Goal: Task Accomplishment & Management: Complete application form

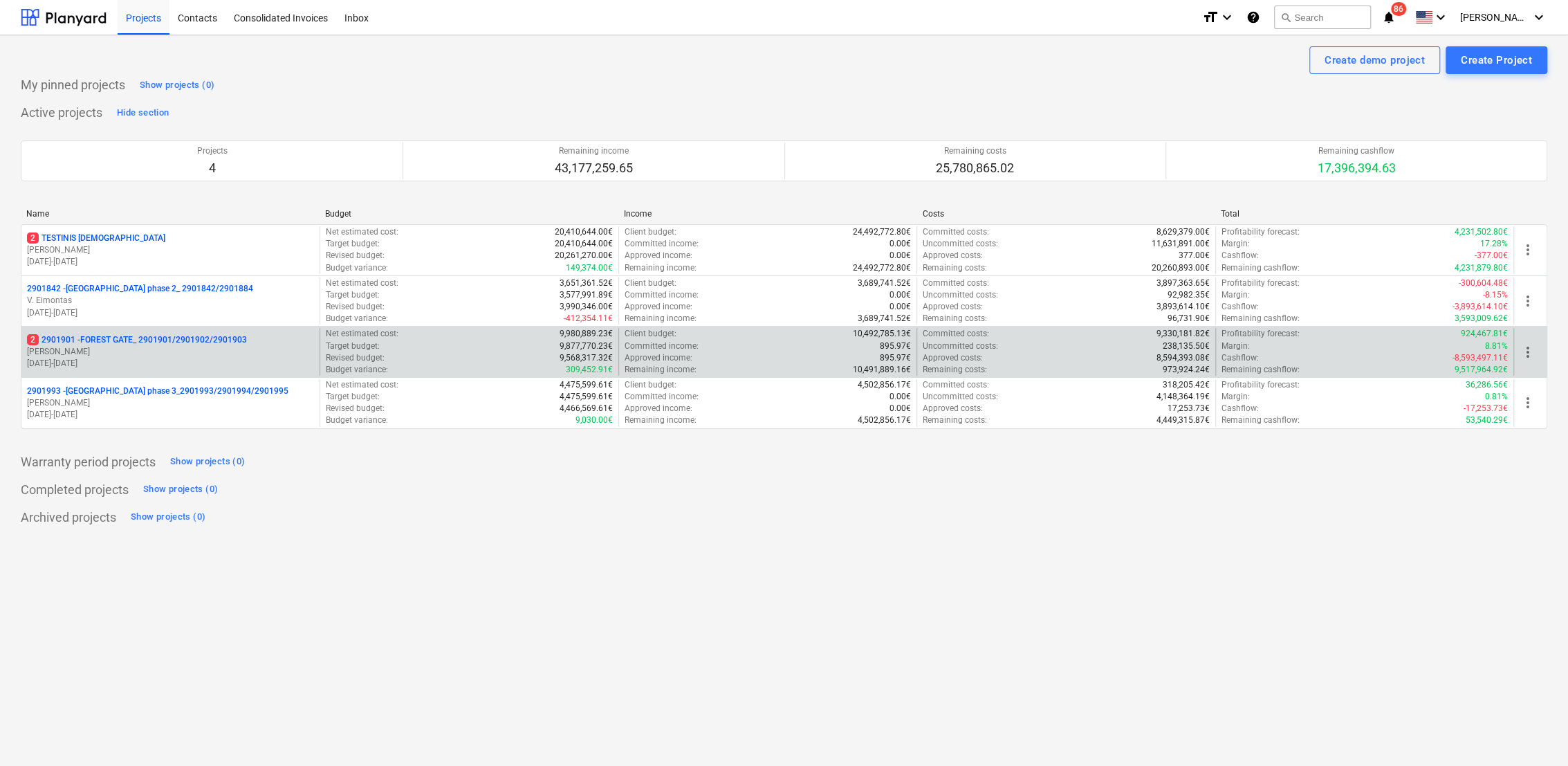
click at [236, 361] on p "[DATE] - [DATE]" at bounding box center [170, 364] width 287 height 12
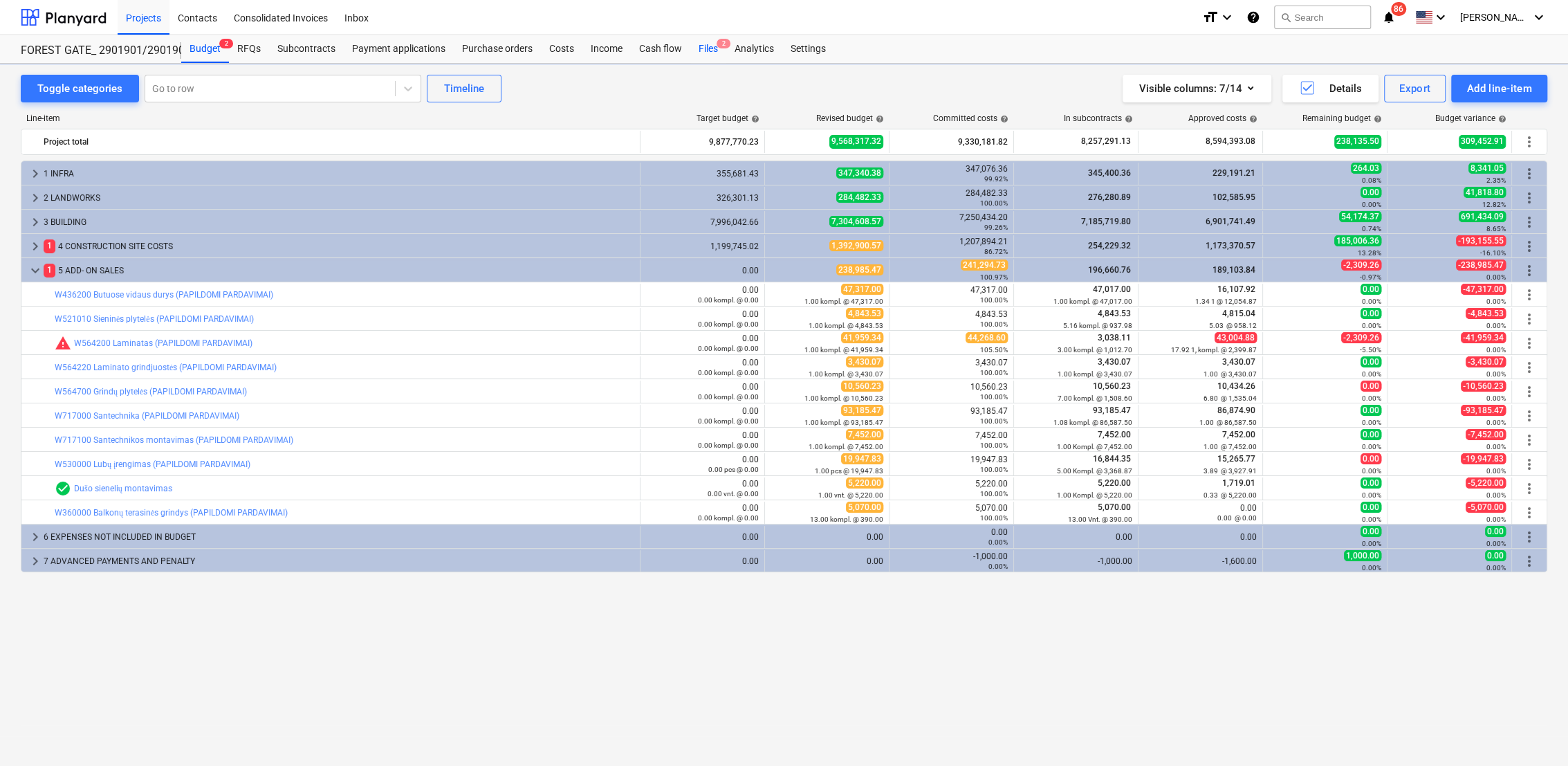
click at [717, 47] on span "2" at bounding box center [724, 43] width 14 height 9
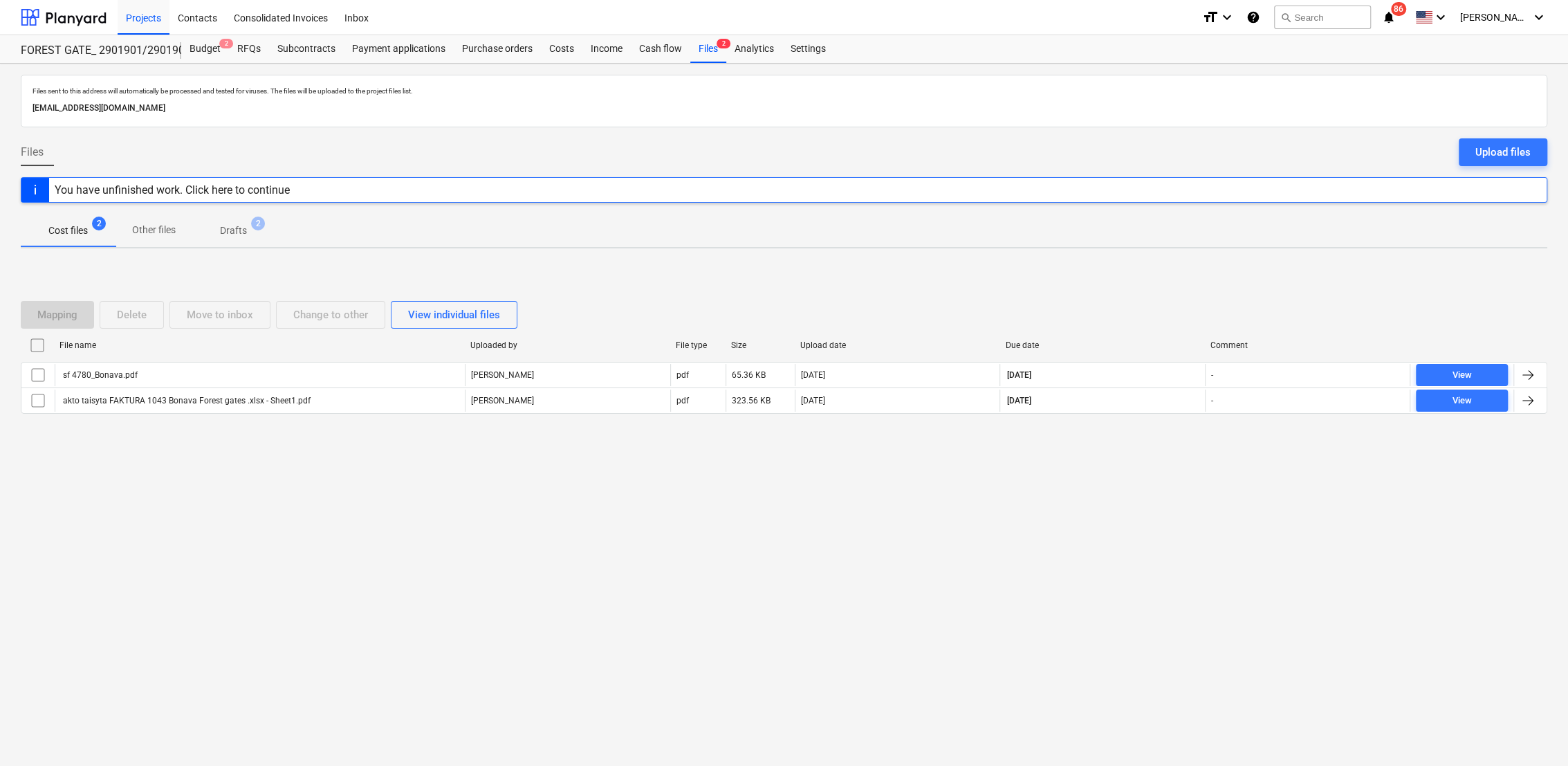
click at [233, 229] on p "Drafts" at bounding box center [233, 230] width 27 height 15
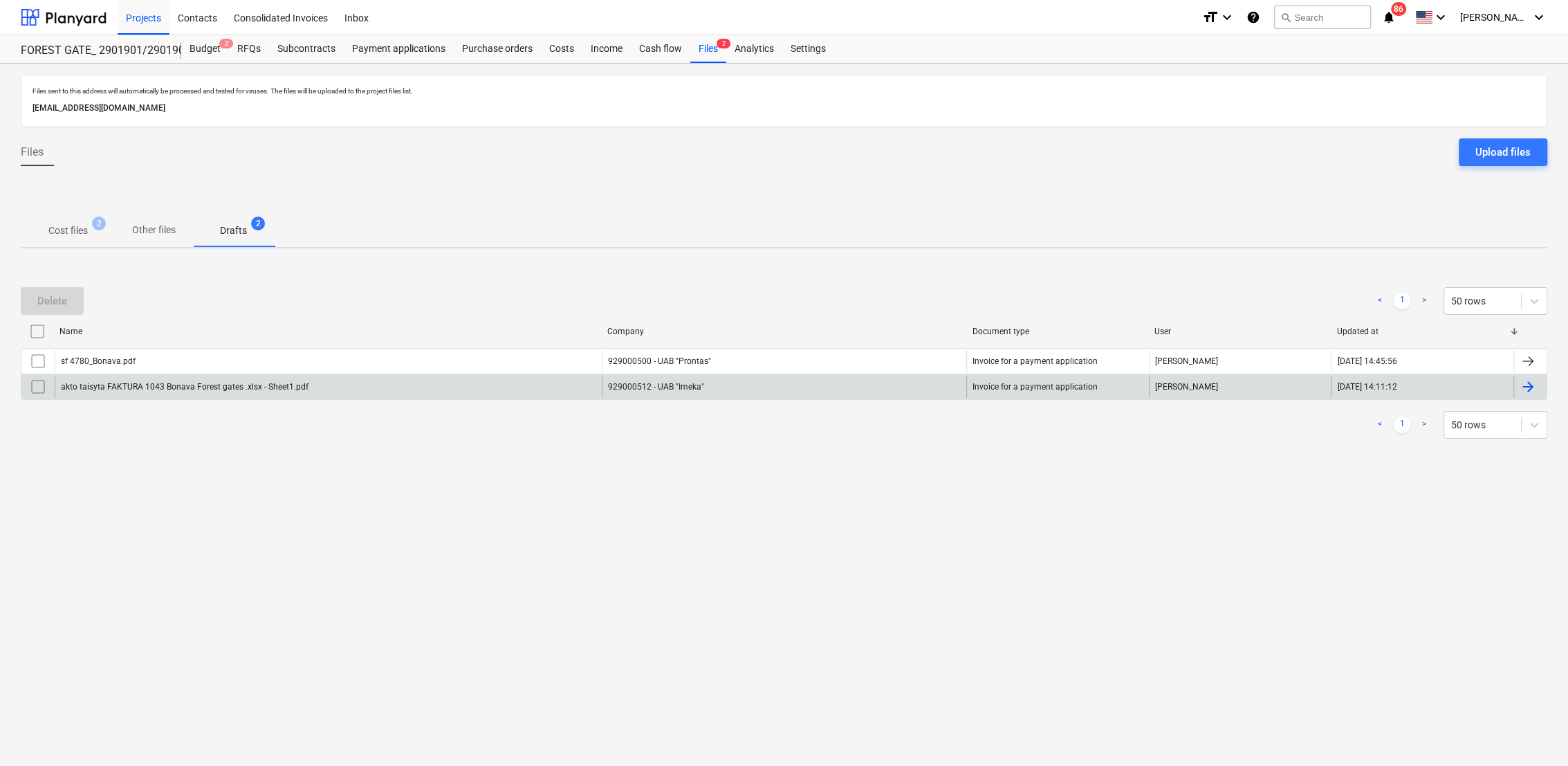
click at [1528, 389] on div at bounding box center [1527, 386] width 16 height 16
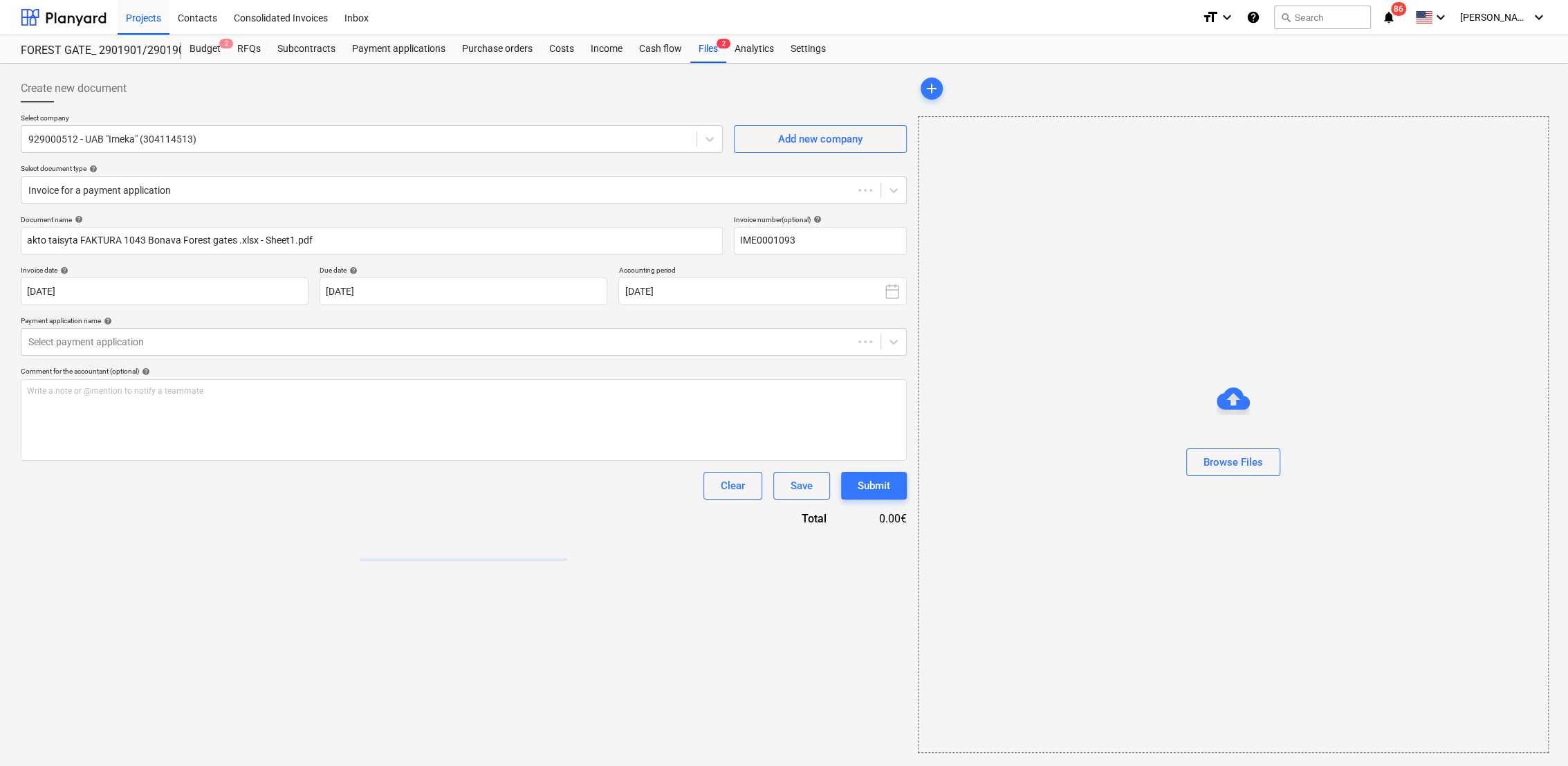
type input "IME0001093"
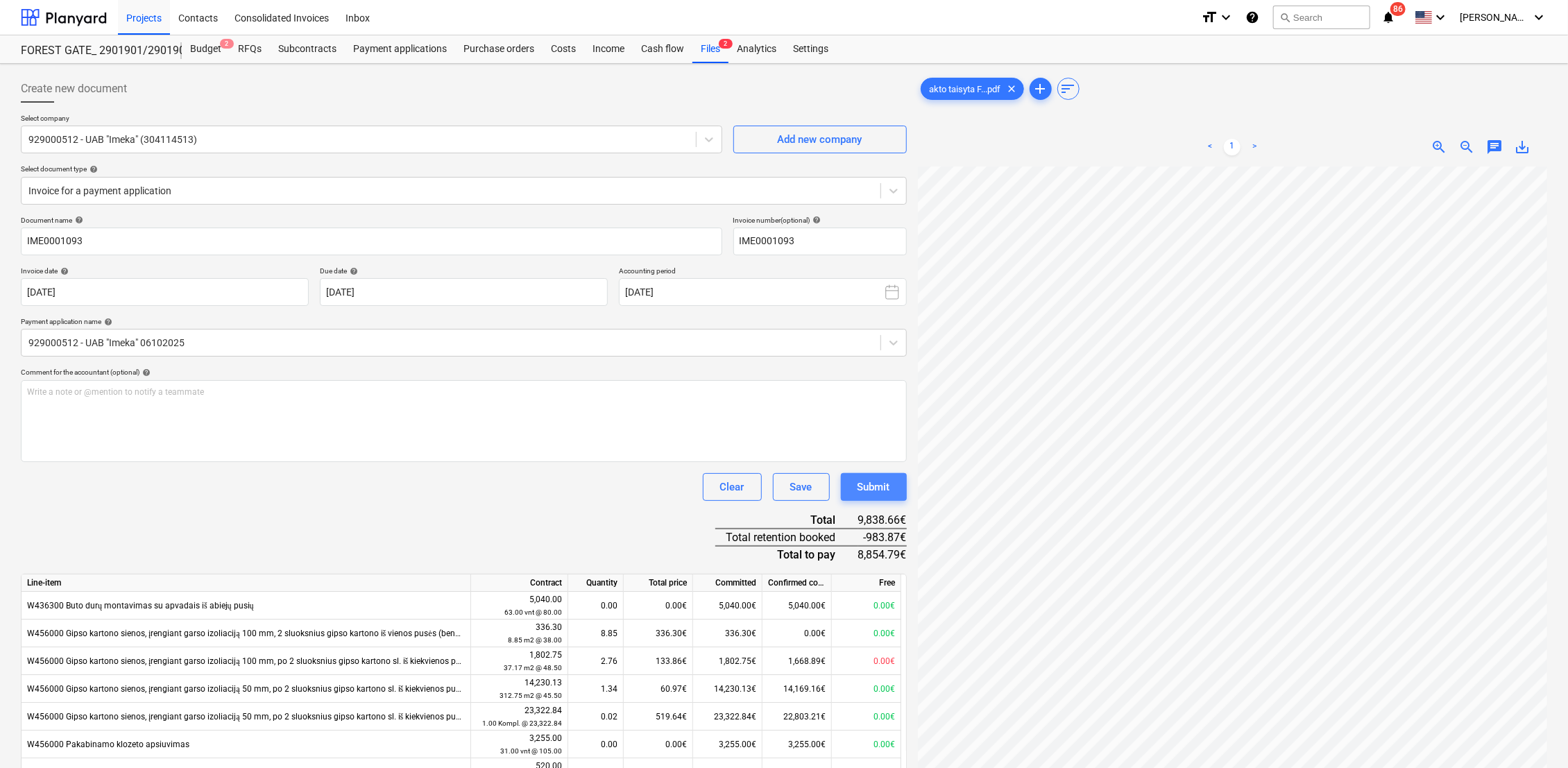
click at [888, 486] on div "Submit" at bounding box center [874, 486] width 33 height 18
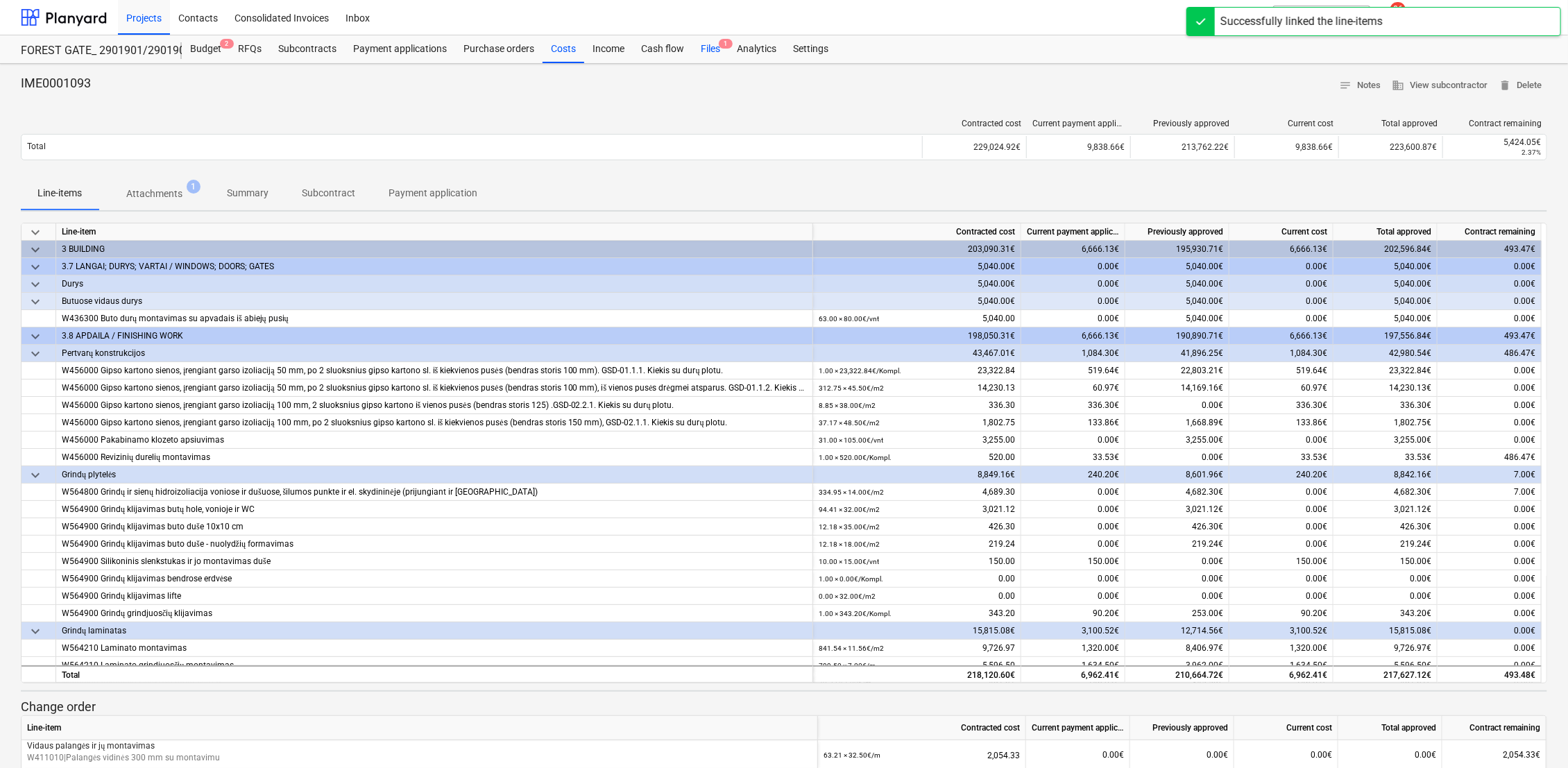
click at [715, 50] on div "Files 1" at bounding box center [711, 49] width 36 height 28
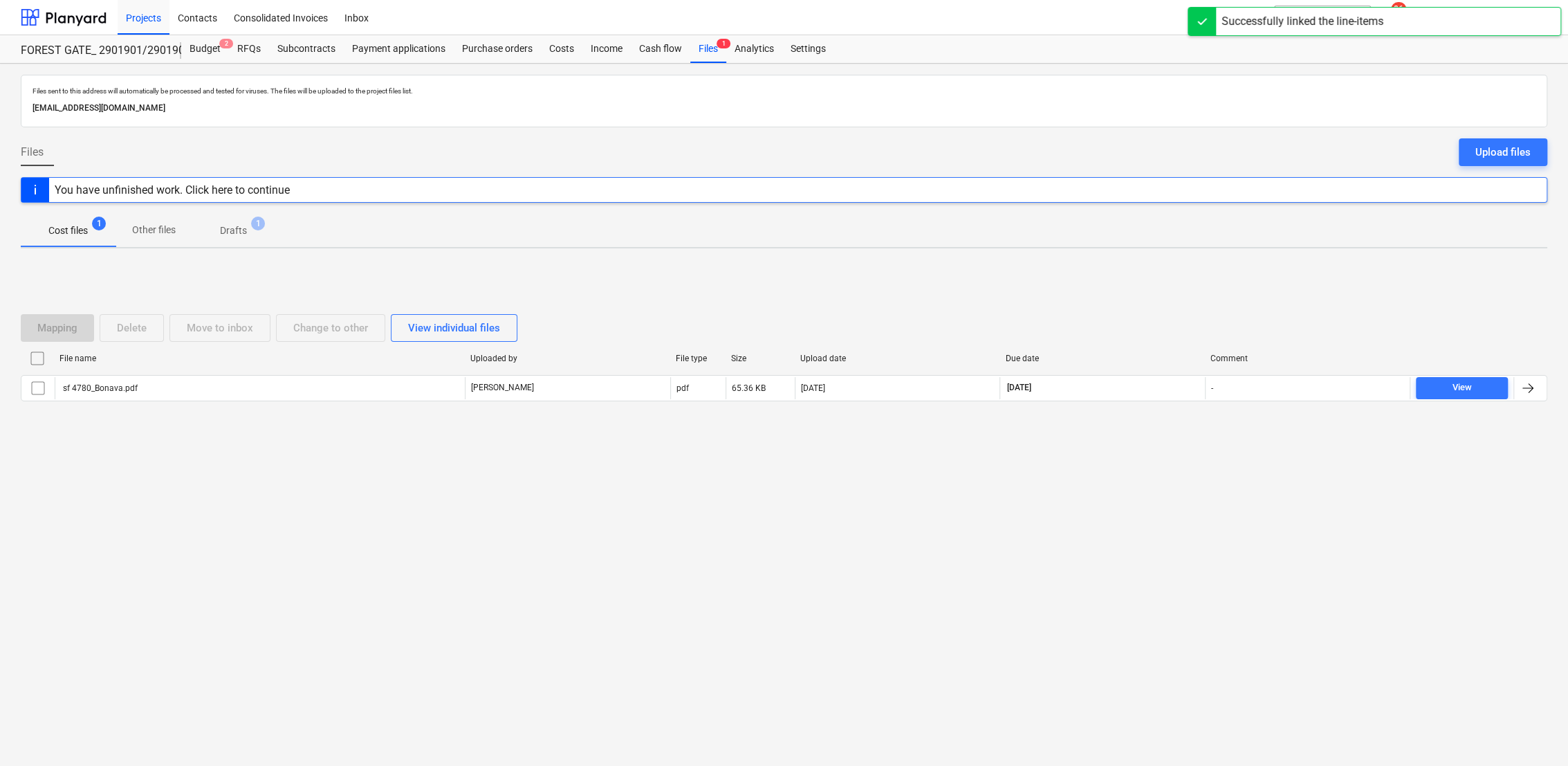
click at [238, 230] on p "Drafts" at bounding box center [233, 230] width 27 height 15
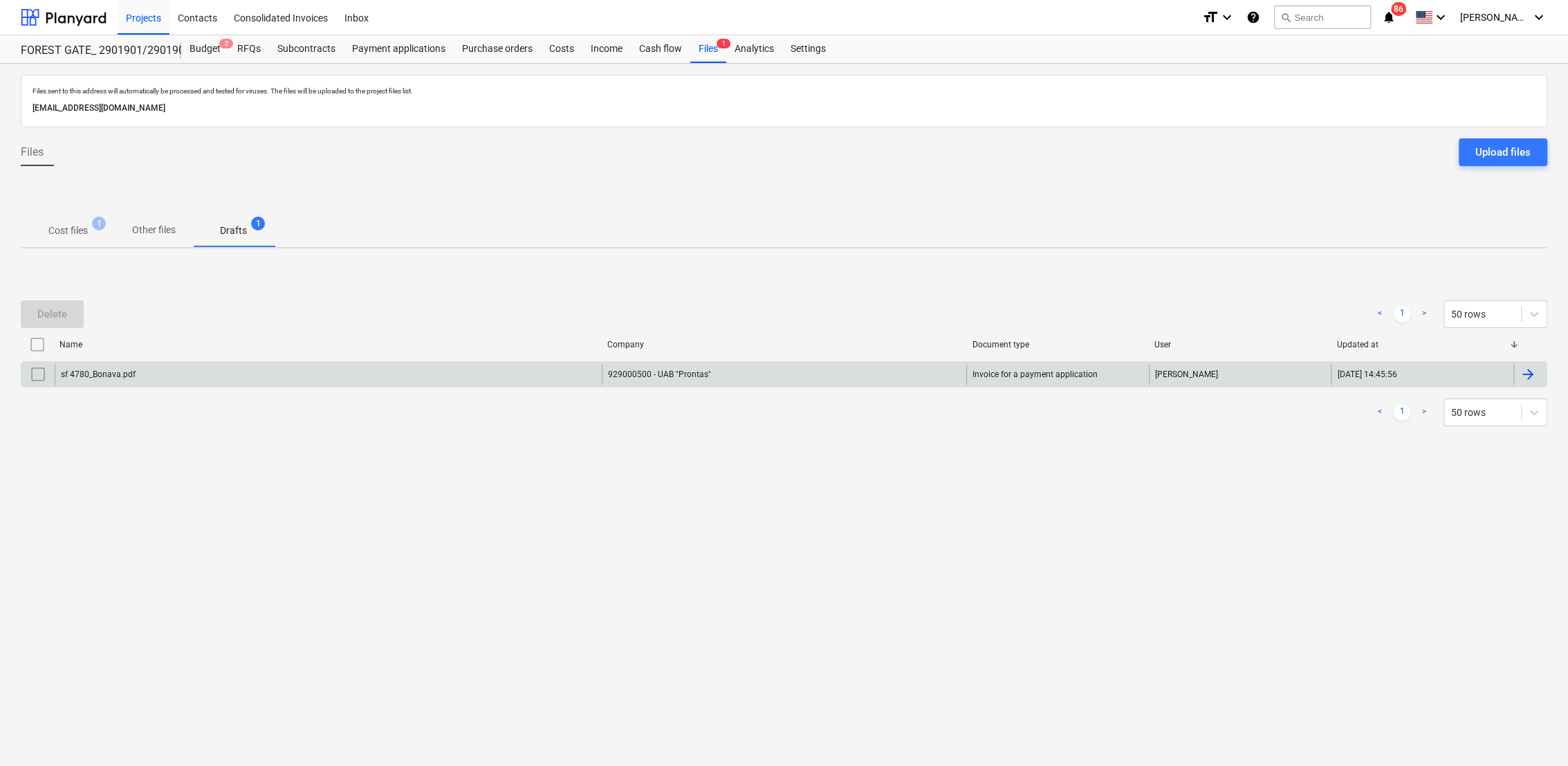
click at [1524, 377] on div at bounding box center [1527, 374] width 16 height 16
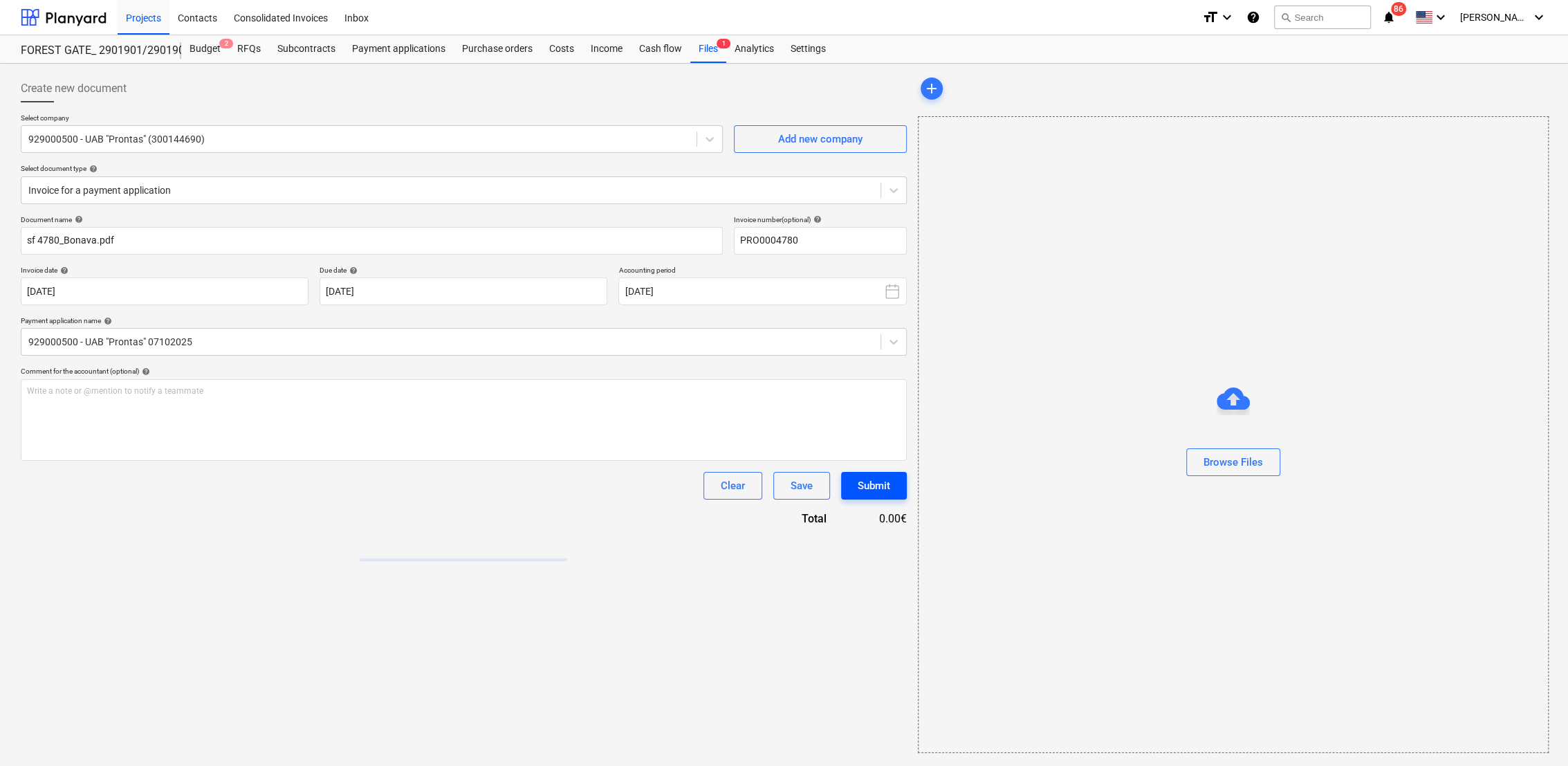
type input "PRO0004780"
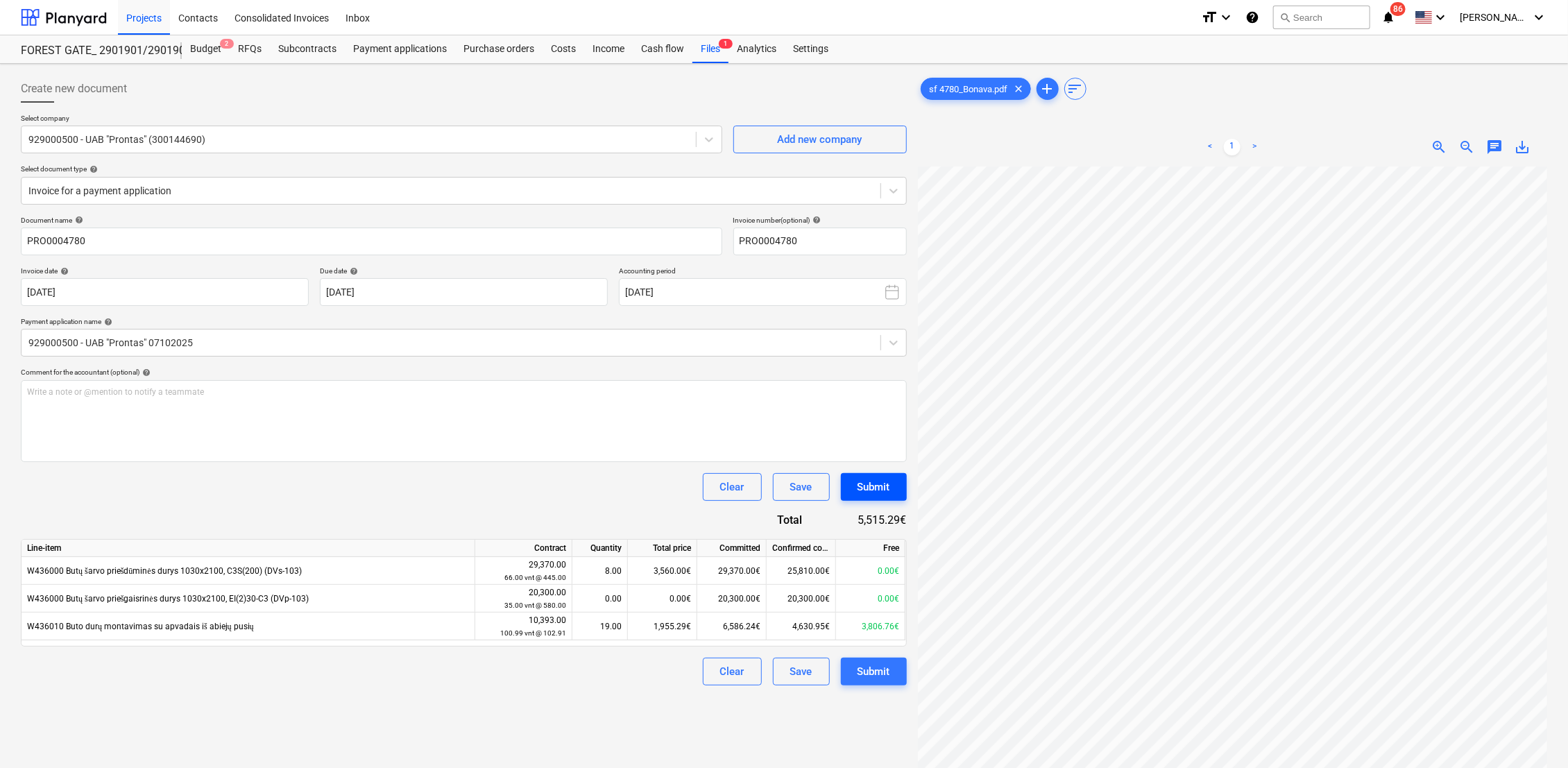
click at [884, 488] on div "Submit" at bounding box center [874, 486] width 33 height 18
